Goal: Find contact information: Find contact information

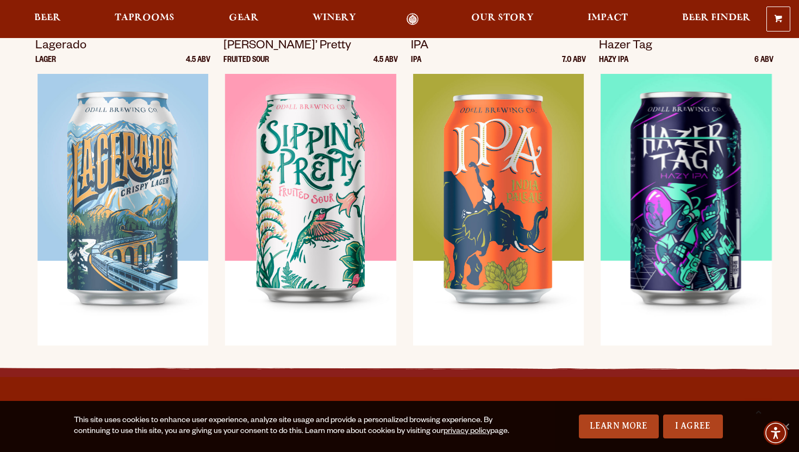
scroll to position [1189, 0]
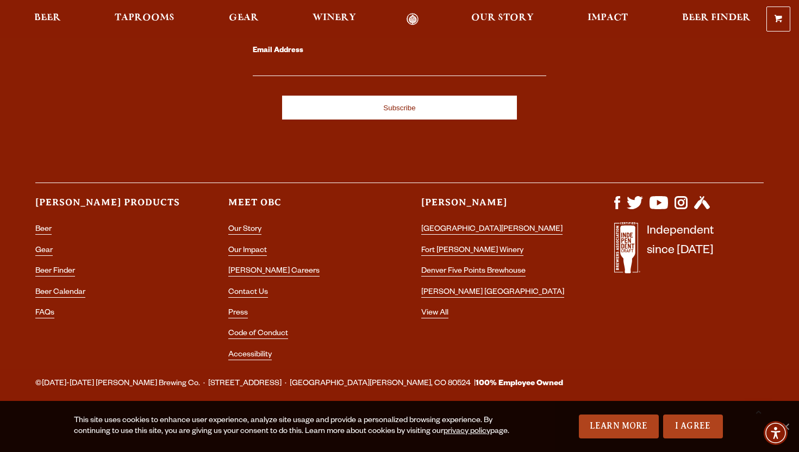
click at [235, 305] on ul "Our Story Our Impact Odell Careers Contact Us Press Code of Conduct Accessibili…" at bounding box center [303, 296] width 150 height 146
click at [236, 308] on li "Press" at bounding box center [303, 314] width 150 height 14
click at [238, 312] on link "Press" at bounding box center [238, 314] width 20 height 10
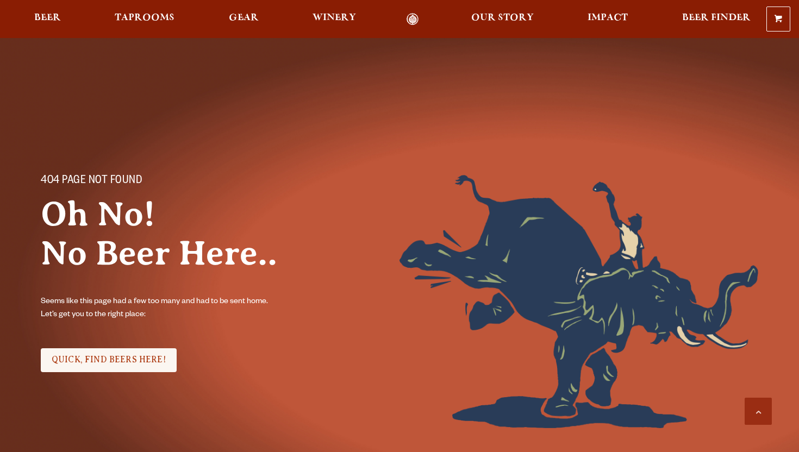
scroll to position [1189, 0]
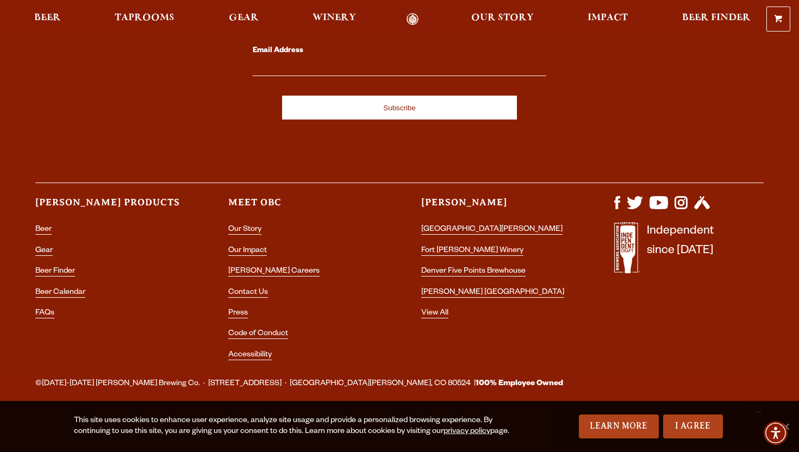
click at [251, 222] on section "Meet OBC Our Story Our Impact Odell Careers Contact Us Press Code of Conduct Ac…" at bounding box center [303, 282] width 150 height 173
click at [251, 229] on link "Our Story" at bounding box center [244, 231] width 33 height 10
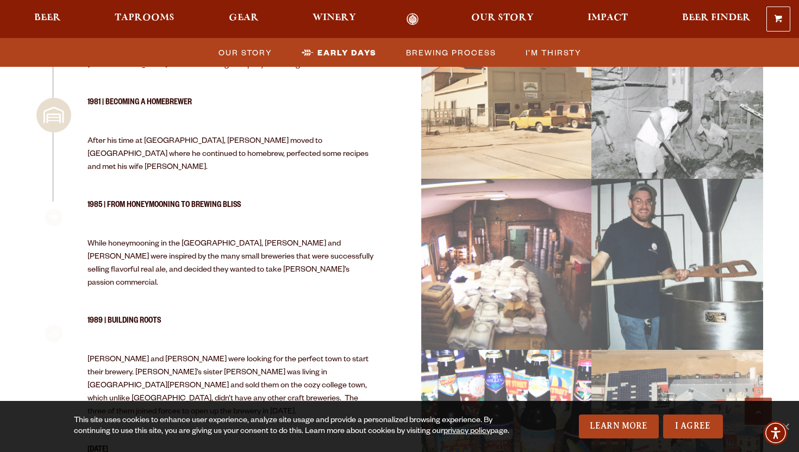
scroll to position [1095, 0]
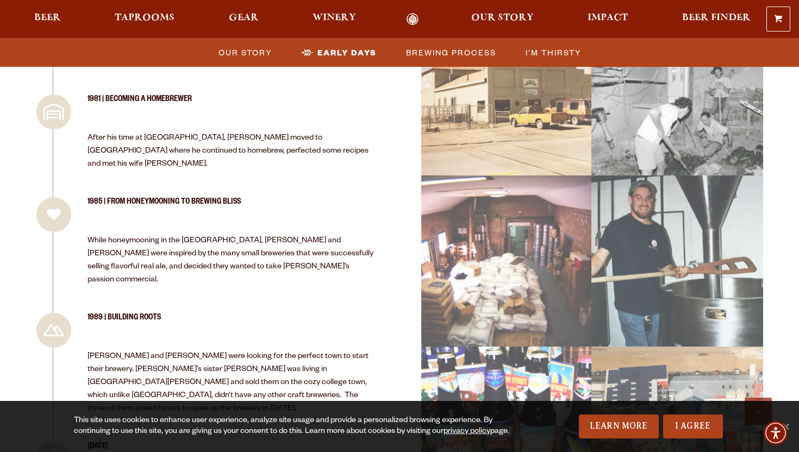
click at [418, 21] on link "Odell Home" at bounding box center [413, 19] width 41 height 13
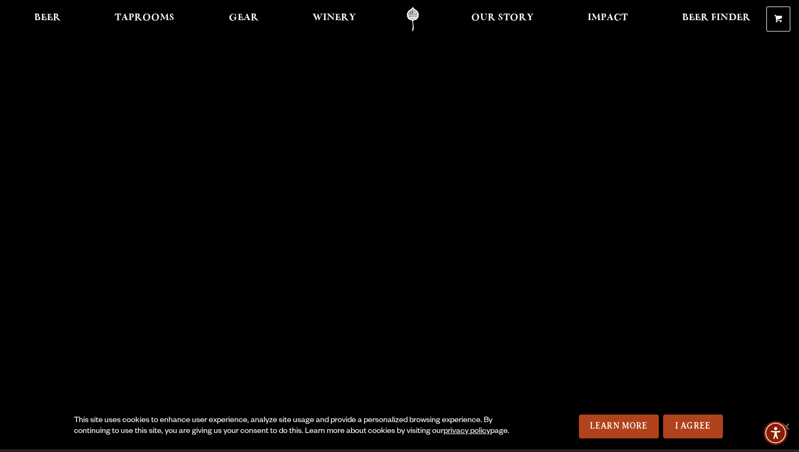
click at [418, 21] on link "Odell Home" at bounding box center [413, 19] width 41 height 24
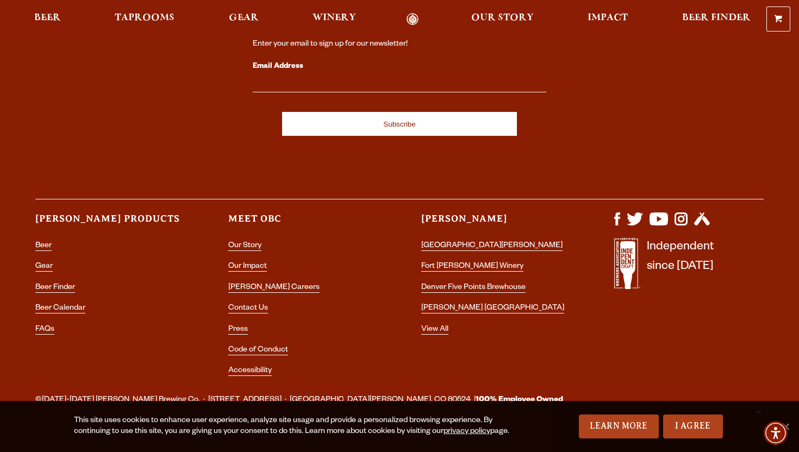
scroll to position [3102, 0]
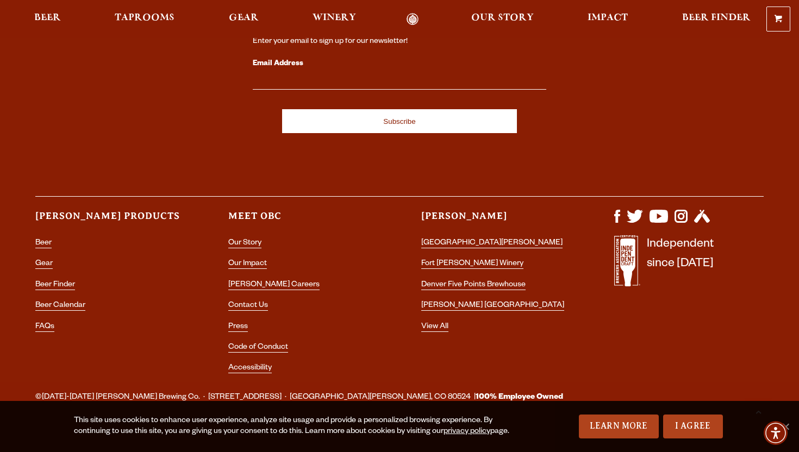
click at [243, 299] on li "Contact Us" at bounding box center [303, 306] width 150 height 14
click at [244, 302] on link "Contact Us" at bounding box center [248, 307] width 40 height 10
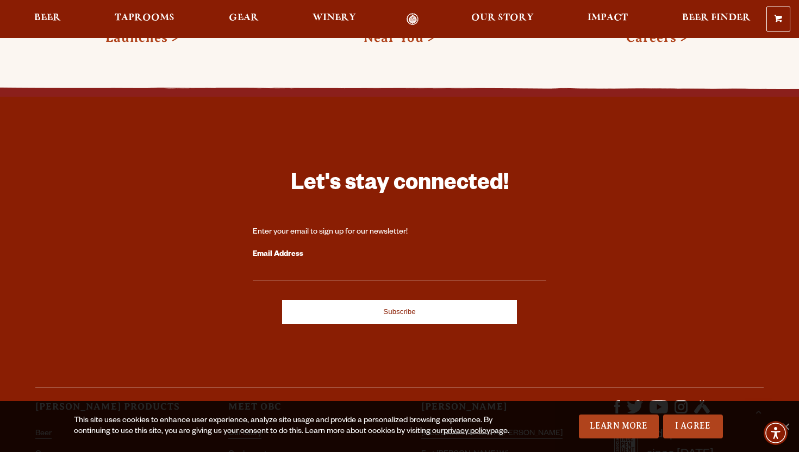
scroll to position [2120, 0]
